Goal: Find specific page/section: Find specific page/section

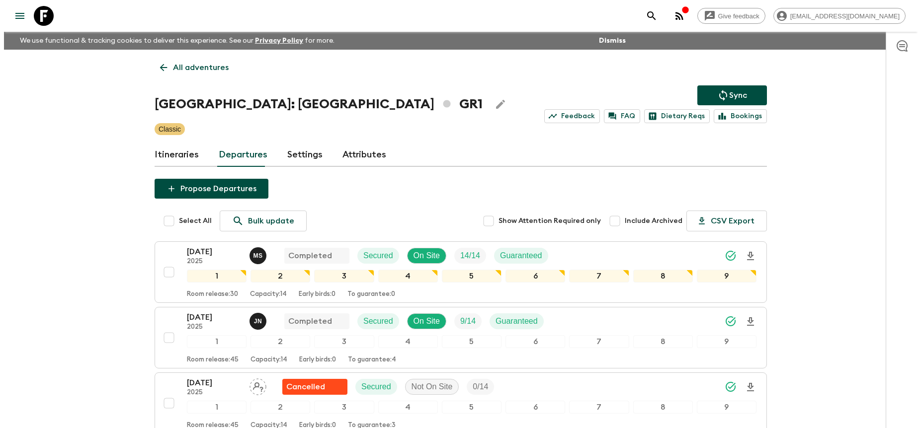
scroll to position [454, 0]
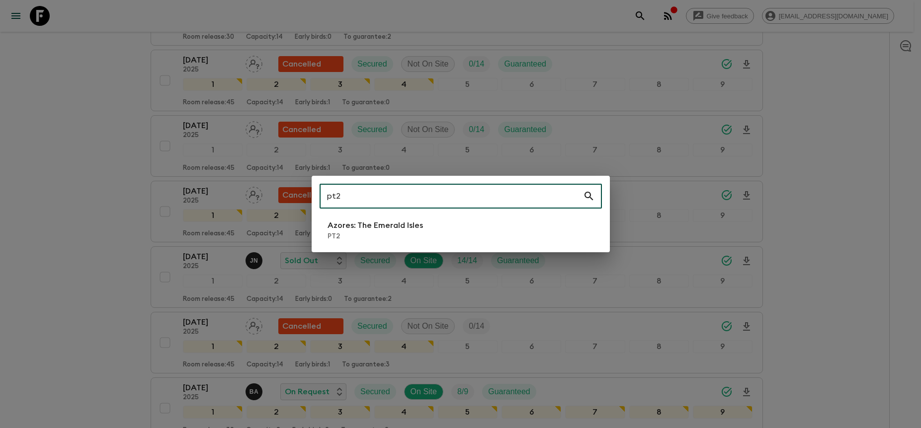
type input "pt2"
click at [392, 224] on p "Azores: The Emerald Isles" at bounding box center [374, 226] width 95 height 12
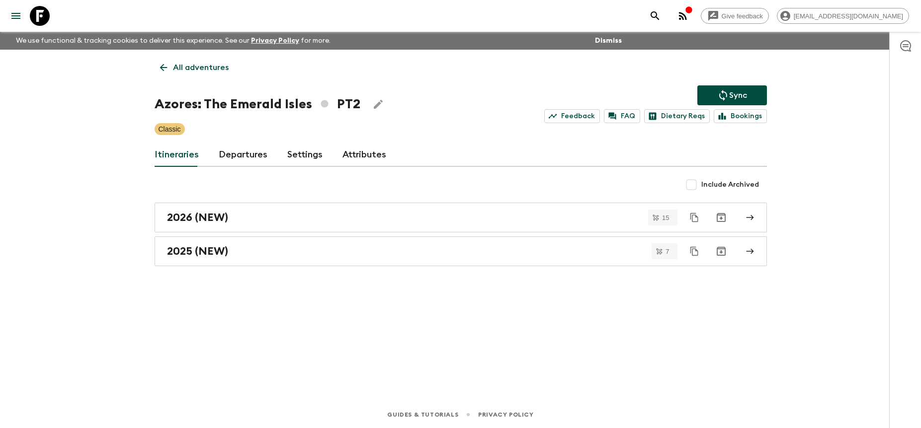
click at [234, 160] on link "Departures" at bounding box center [243, 155] width 49 height 24
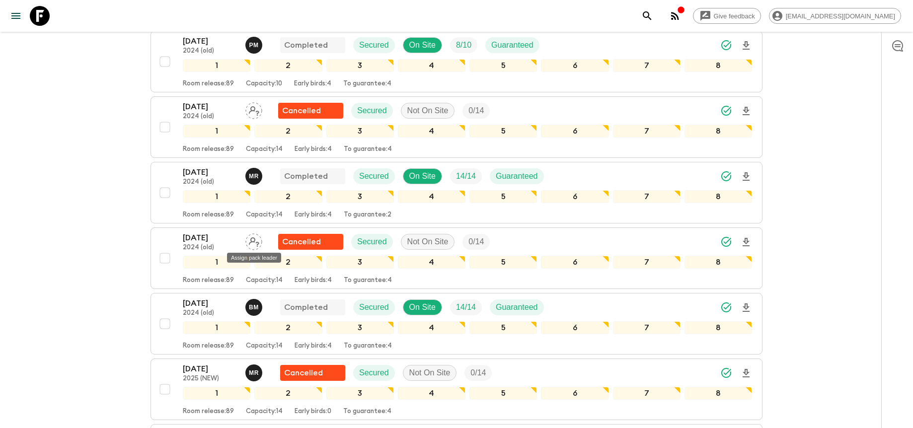
scroll to position [68, 0]
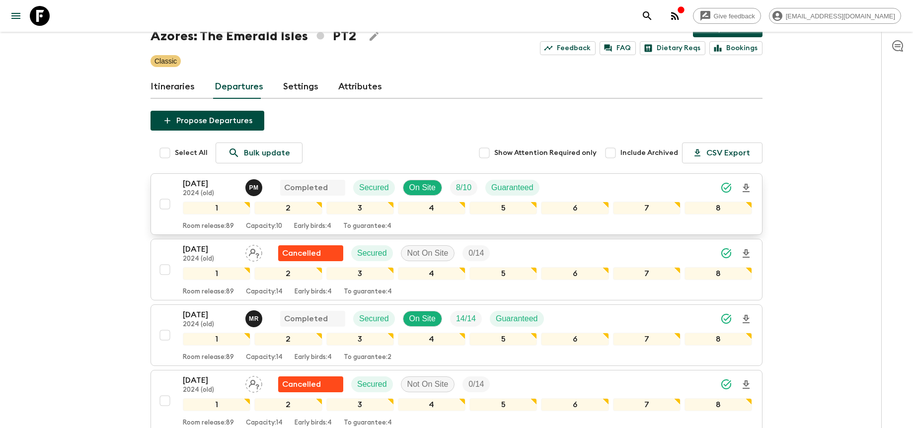
click at [166, 204] on input "checkbox" at bounding box center [165, 204] width 20 height 20
checkbox input "true"
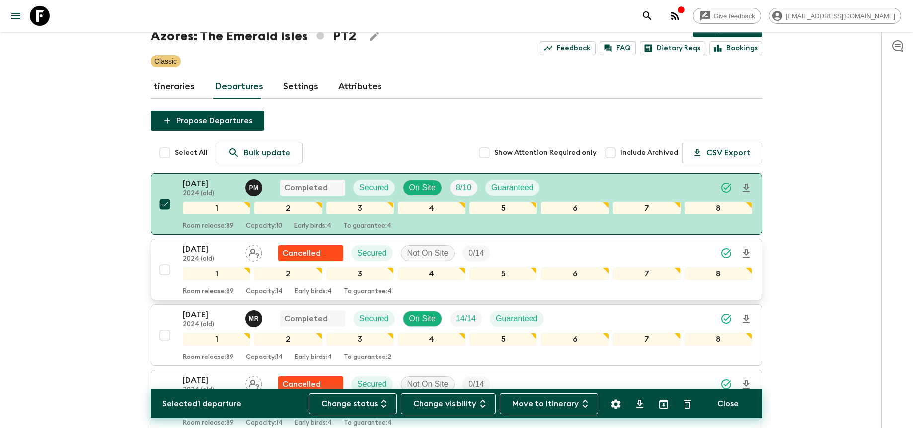
click at [162, 267] on input "checkbox" at bounding box center [165, 270] width 20 height 20
checkbox input "true"
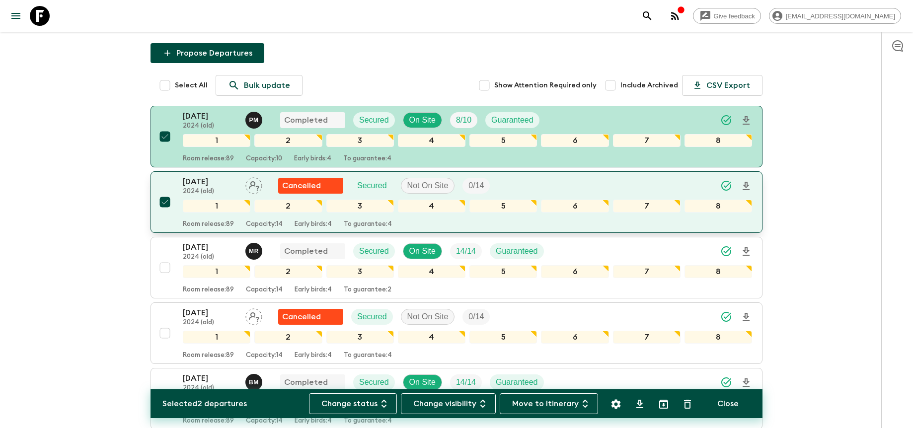
scroll to position [137, 0]
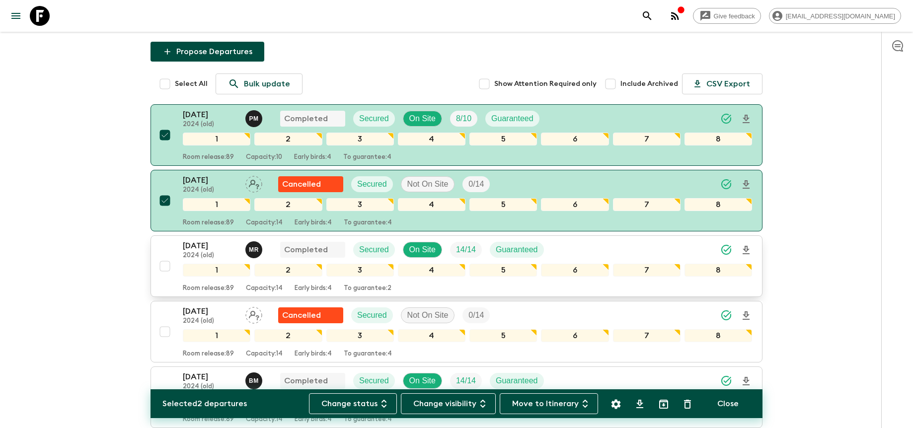
click at [165, 267] on input "checkbox" at bounding box center [165, 266] width 20 height 20
checkbox input "true"
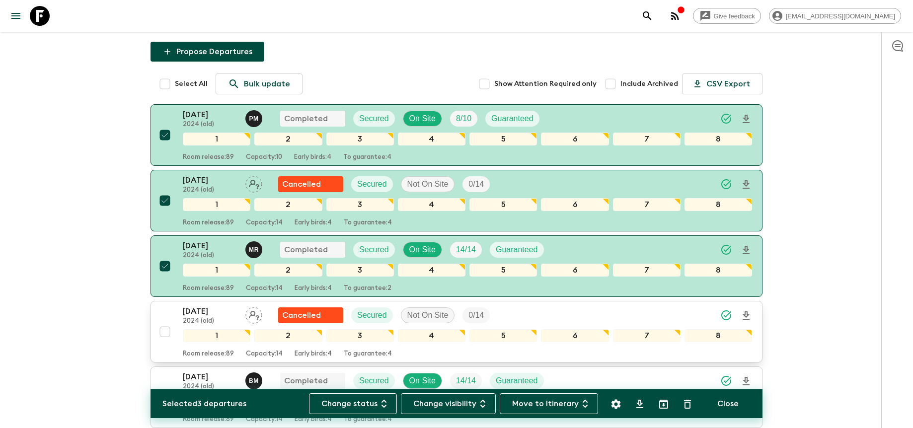
click at [166, 331] on input "checkbox" at bounding box center [165, 332] width 20 height 20
checkbox input "true"
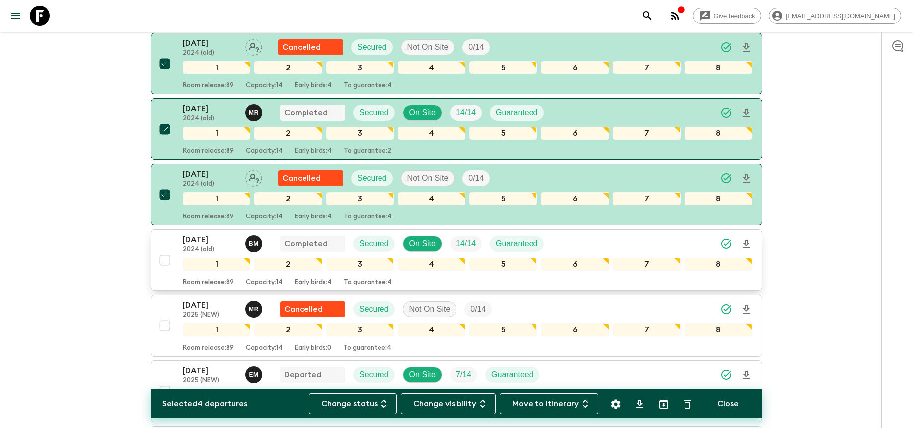
scroll to position [276, 0]
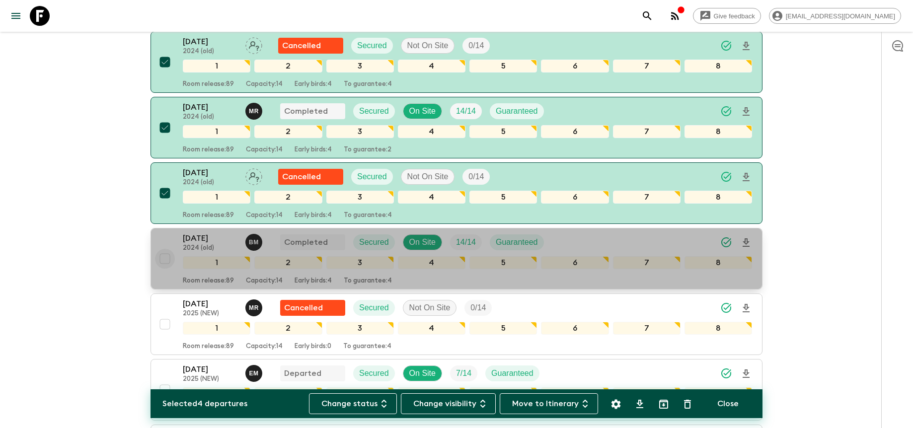
click at [166, 257] on input "checkbox" at bounding box center [165, 259] width 20 height 20
checkbox input "true"
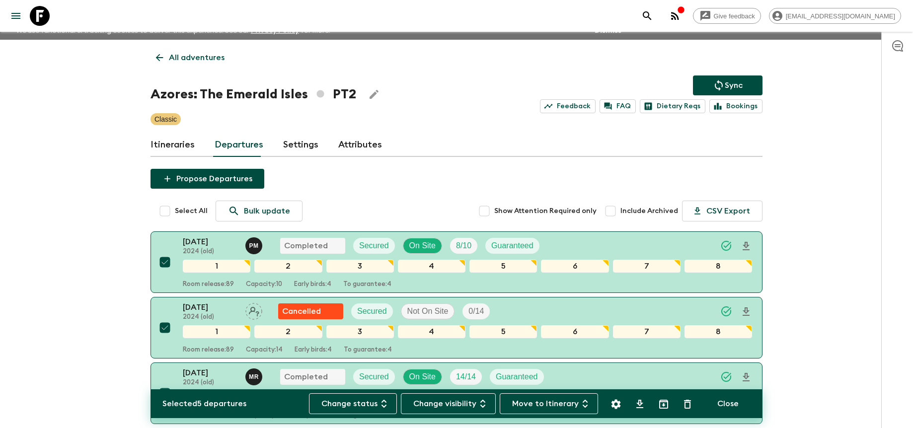
scroll to position [0, 0]
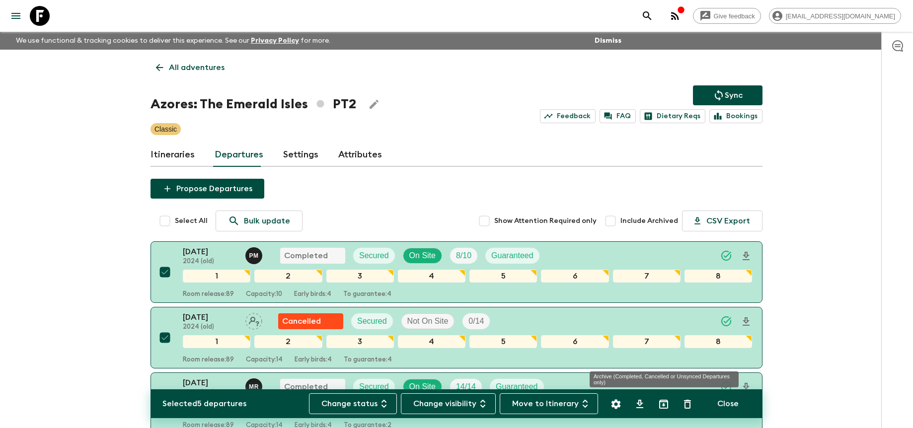
click at [668, 404] on icon "Archive (Completed, Cancelled or Unsynced Departures only)" at bounding box center [663, 404] width 9 height 9
checkbox input "false"
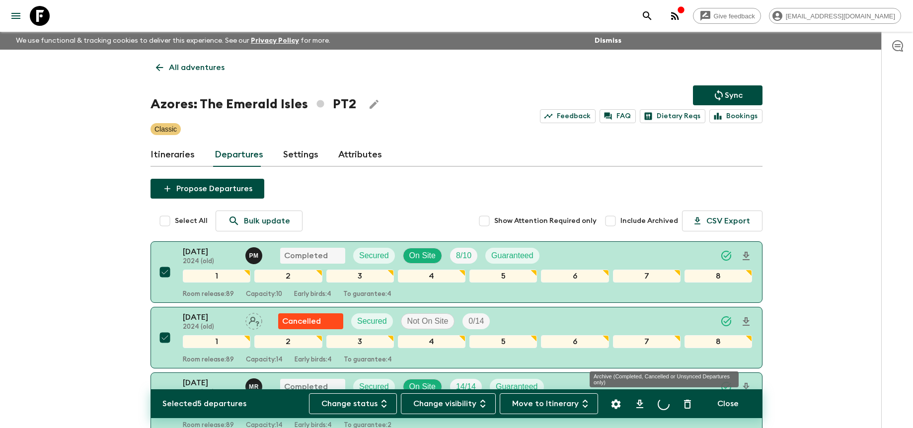
checkbox input "false"
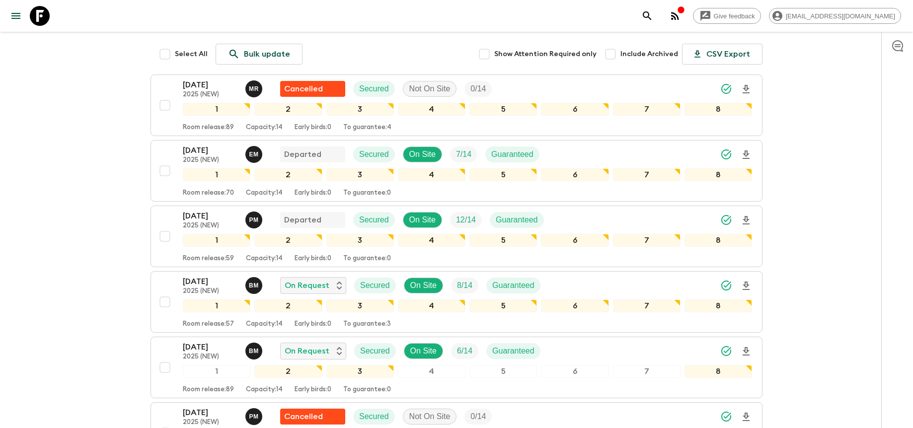
scroll to position [232, 0]
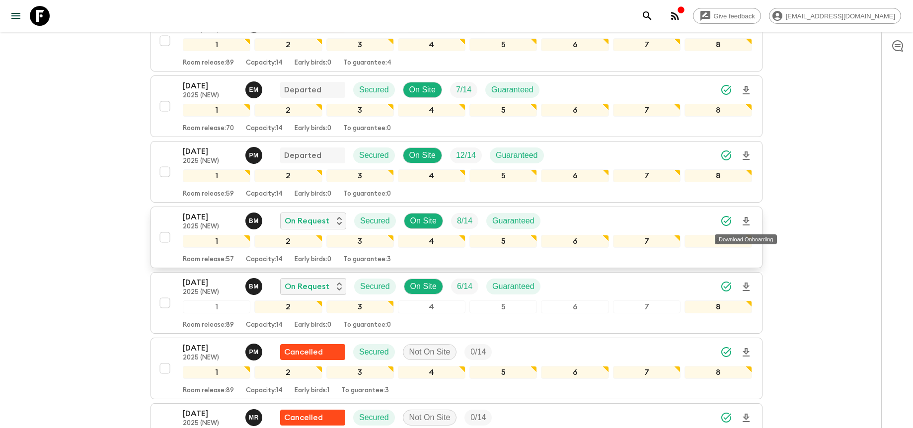
click at [747, 218] on icon "Download Onboarding" at bounding box center [746, 221] width 7 height 8
